Goal: Register for event/course

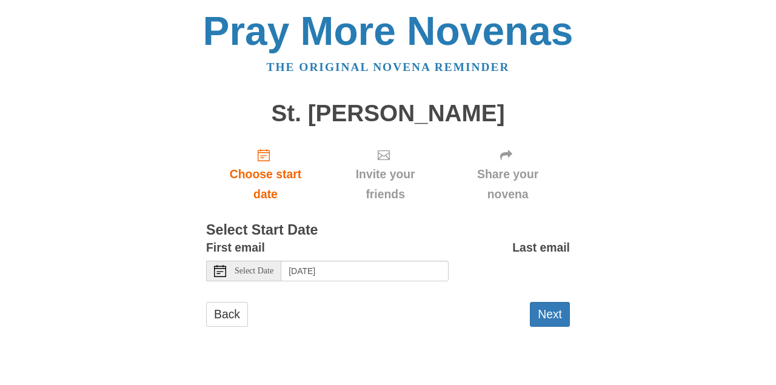
click at [219, 269] on use at bounding box center [220, 271] width 12 height 12
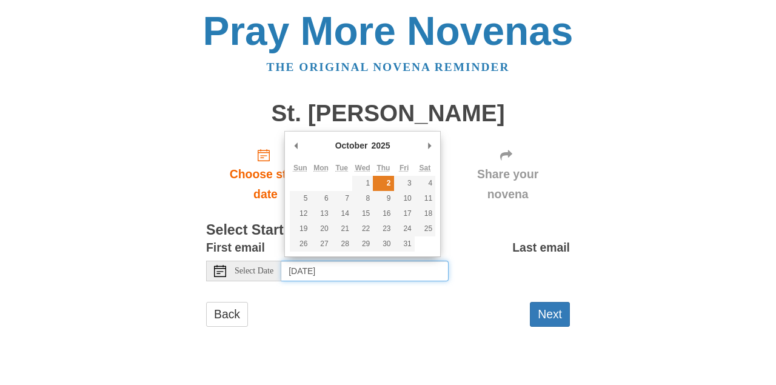
type input "[DATE]"
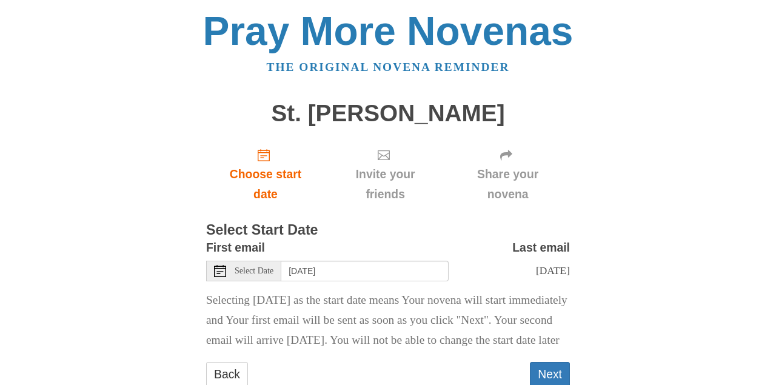
click at [634, 310] on div "Pray More Novenas The original novena reminder St. Anthony Novena Choose start …" at bounding box center [387, 211] width 709 height 422
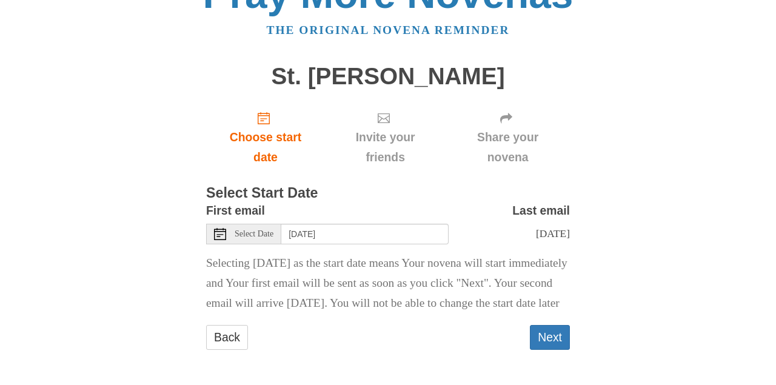
scroll to position [51, 0]
click at [553, 336] on button "Next" at bounding box center [550, 337] width 40 height 25
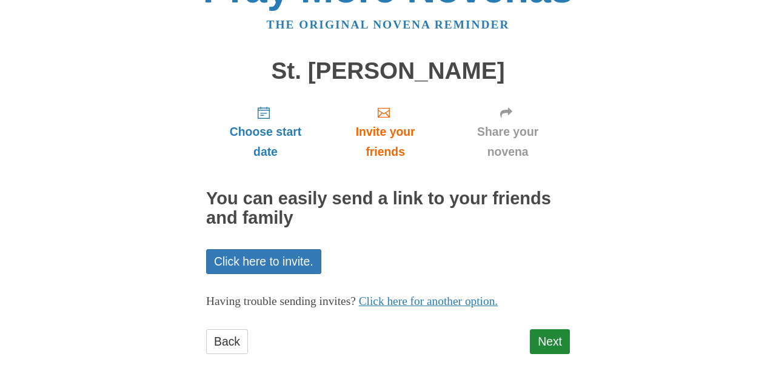
scroll to position [42, 0]
click at [554, 335] on link "Next" at bounding box center [550, 342] width 40 height 25
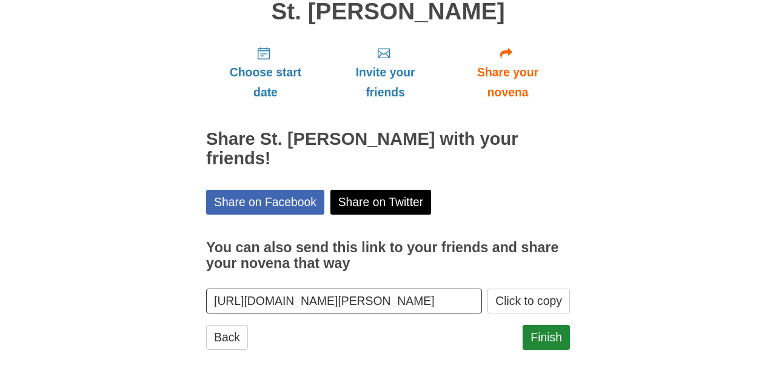
scroll to position [97, 0]
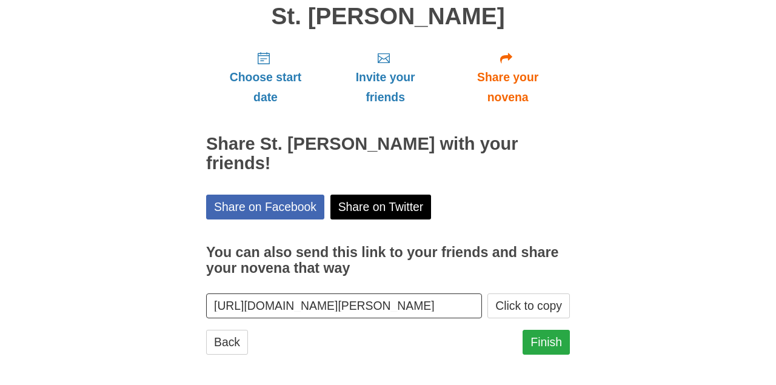
click at [545, 337] on link "Finish" at bounding box center [545, 342] width 47 height 25
